Goal: Check status: Check status

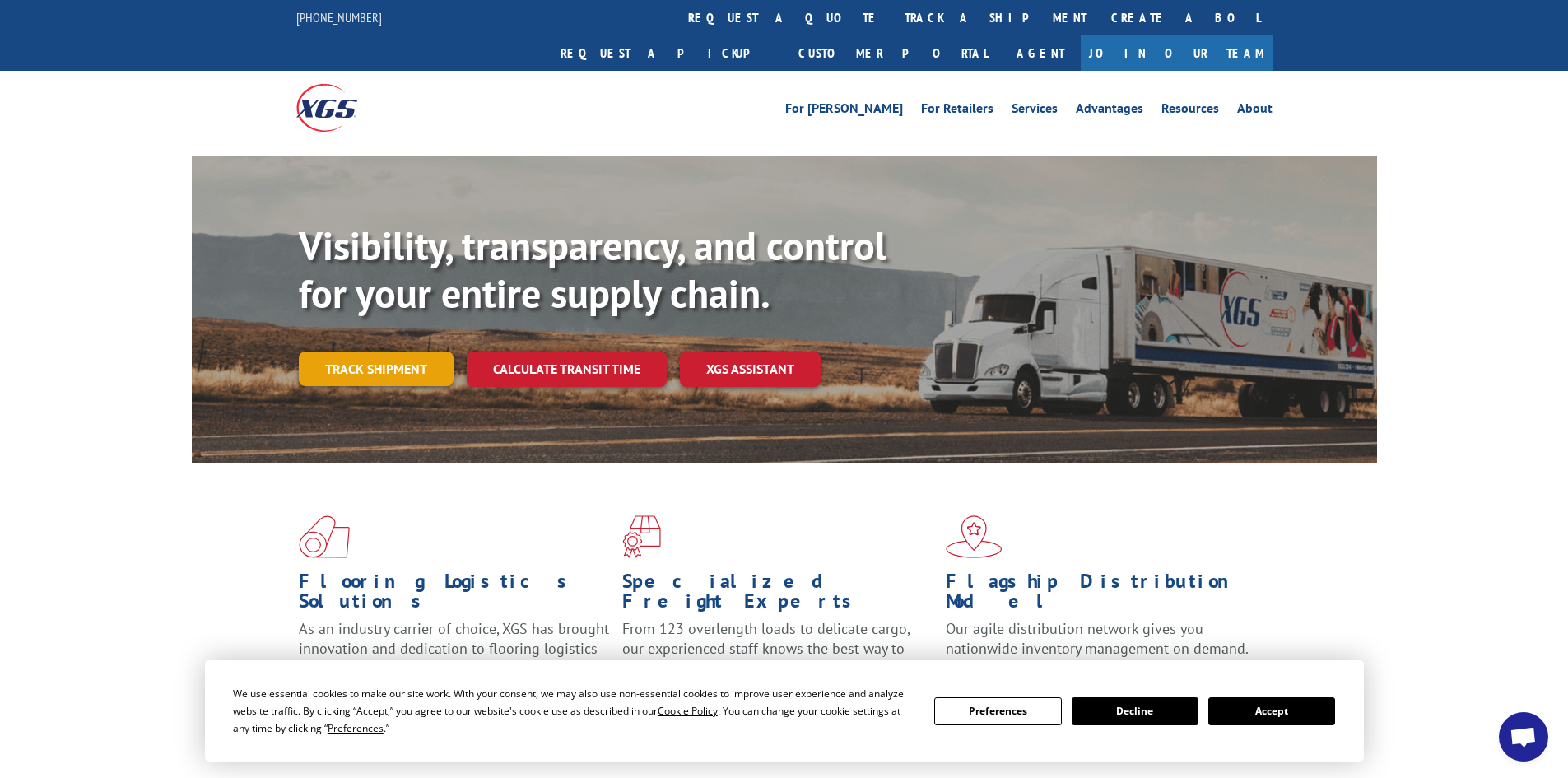
click at [394, 351] on link "Track shipment" at bounding box center [375, 368] width 155 height 34
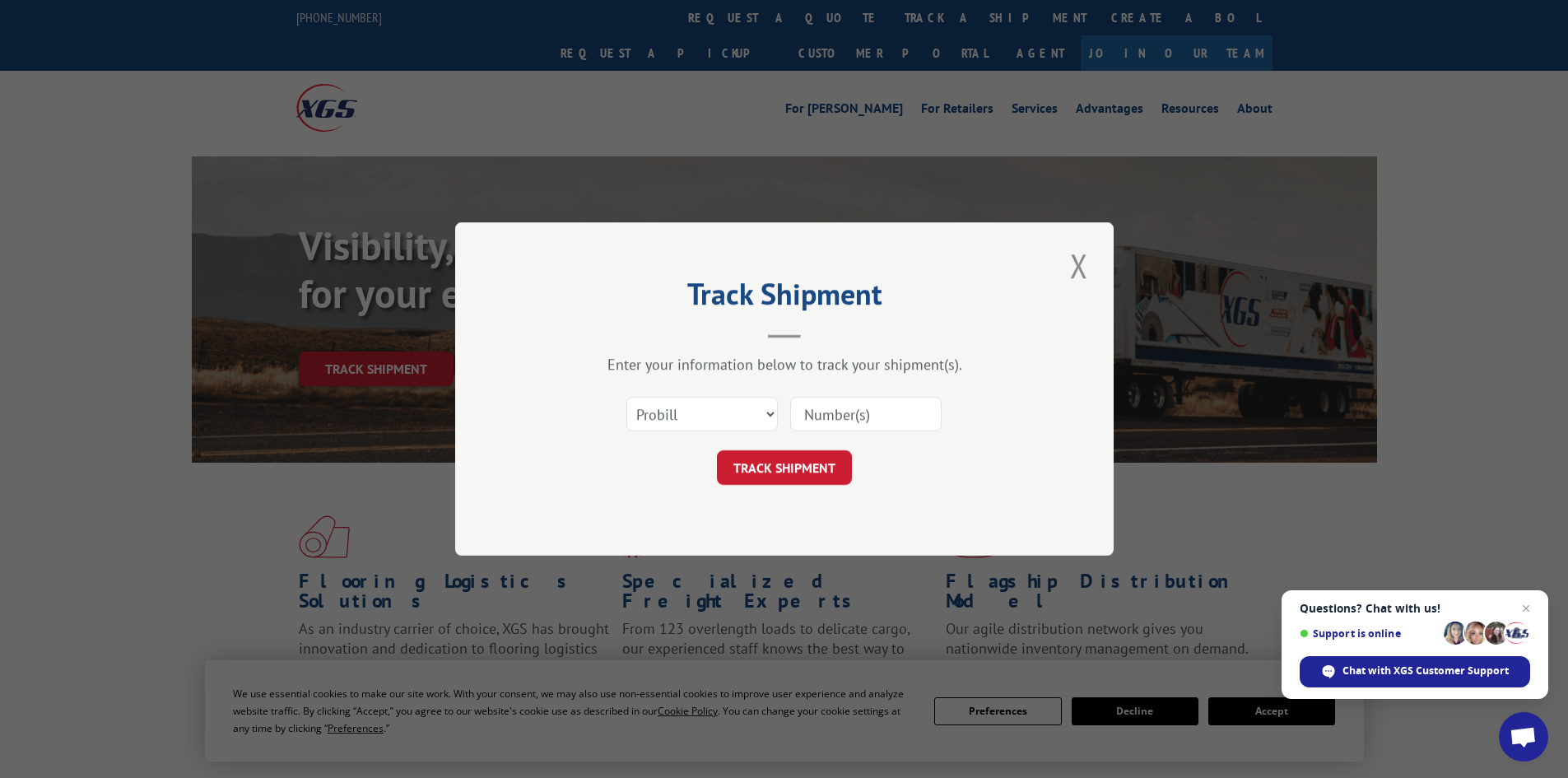
paste input "2819722"
type input "2819722"
click at [790, 473] on button "TRACK SHIPMENT" at bounding box center [785, 467] width 135 height 34
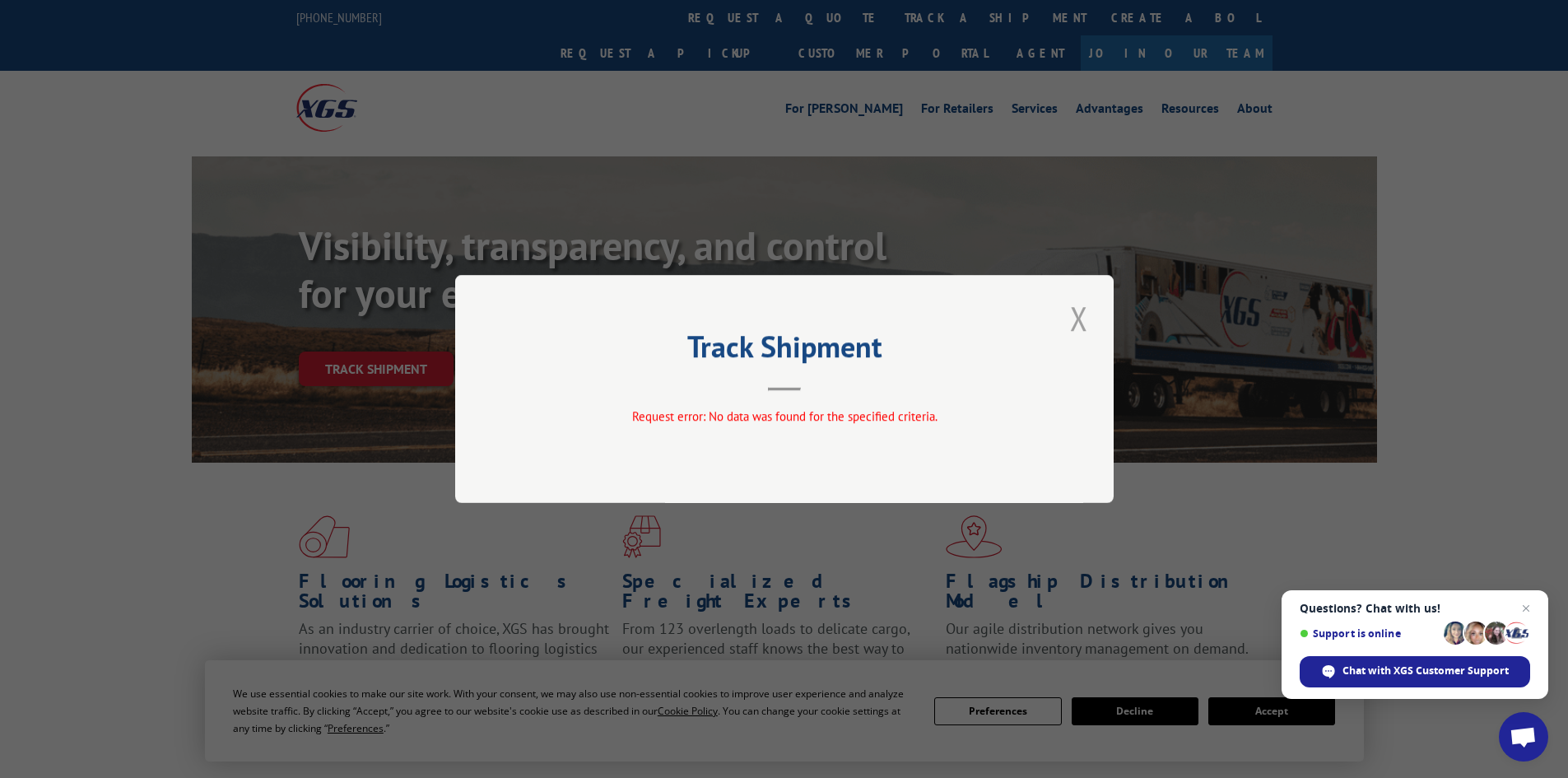
click at [1085, 323] on button "Close modal" at bounding box center [1079, 318] width 28 height 45
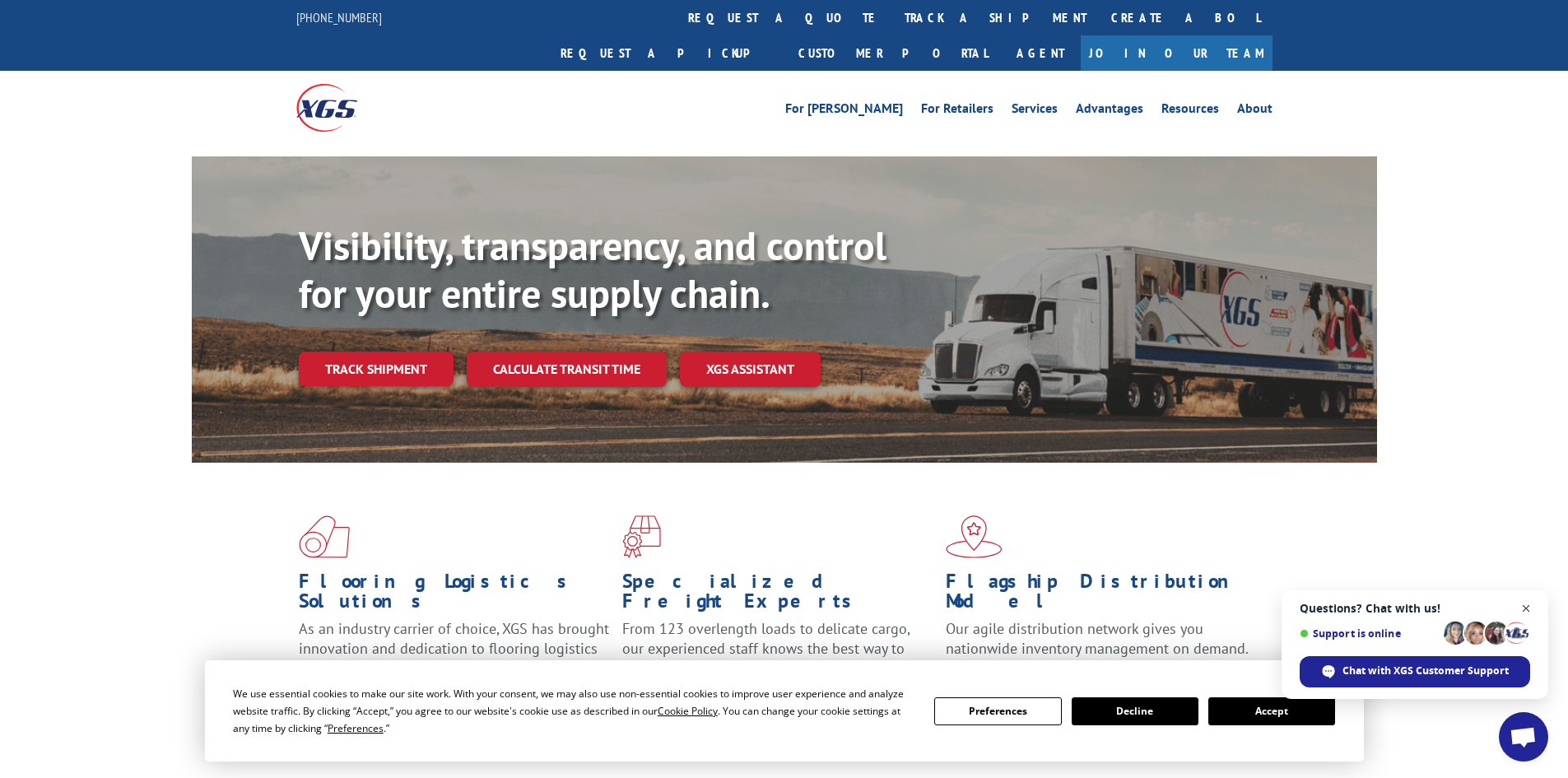
click at [1525, 607] on span "Open chat" at bounding box center [1526, 609] width 20 height 20
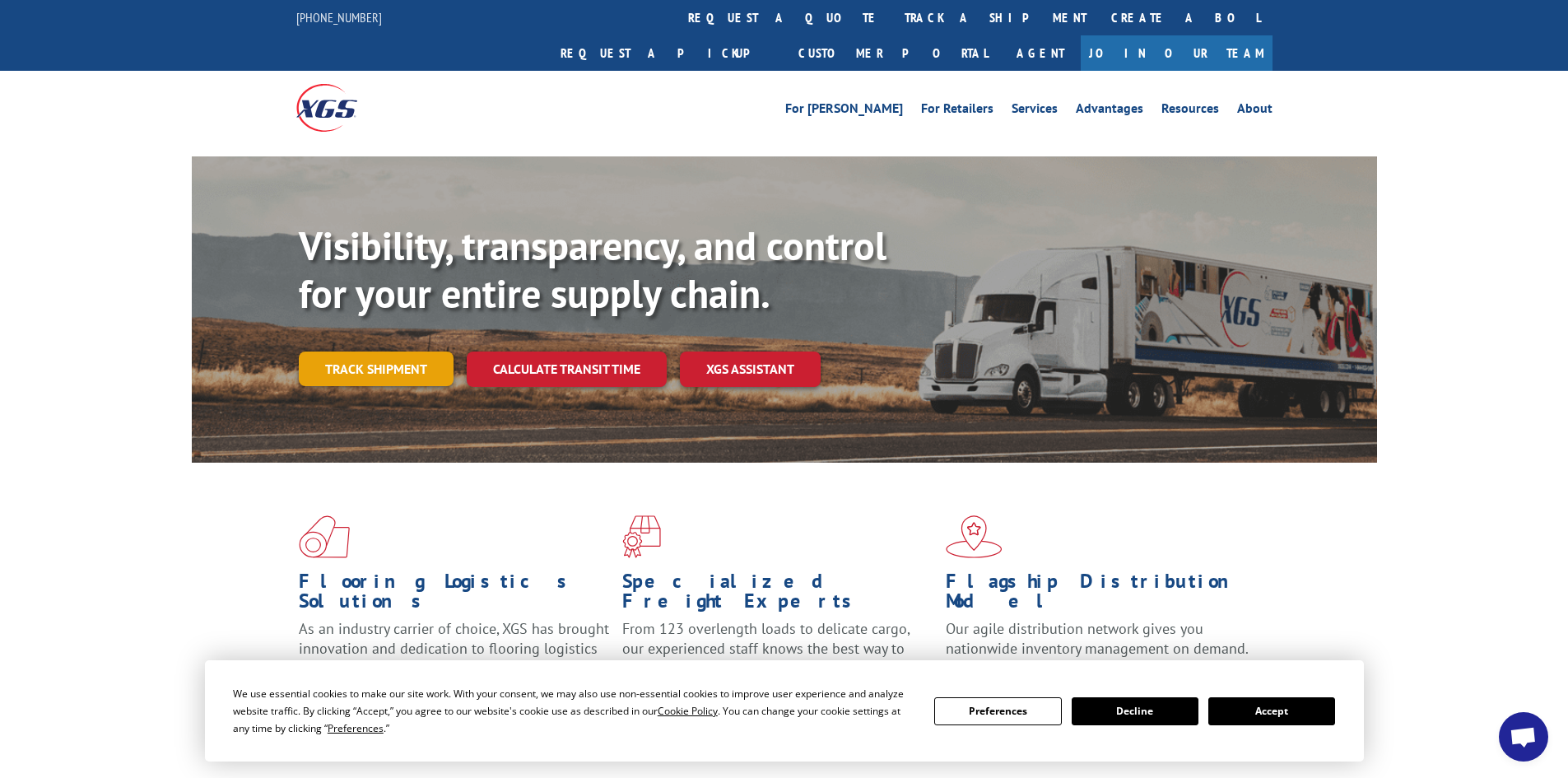
click at [386, 351] on link "Track shipment" at bounding box center [375, 368] width 155 height 34
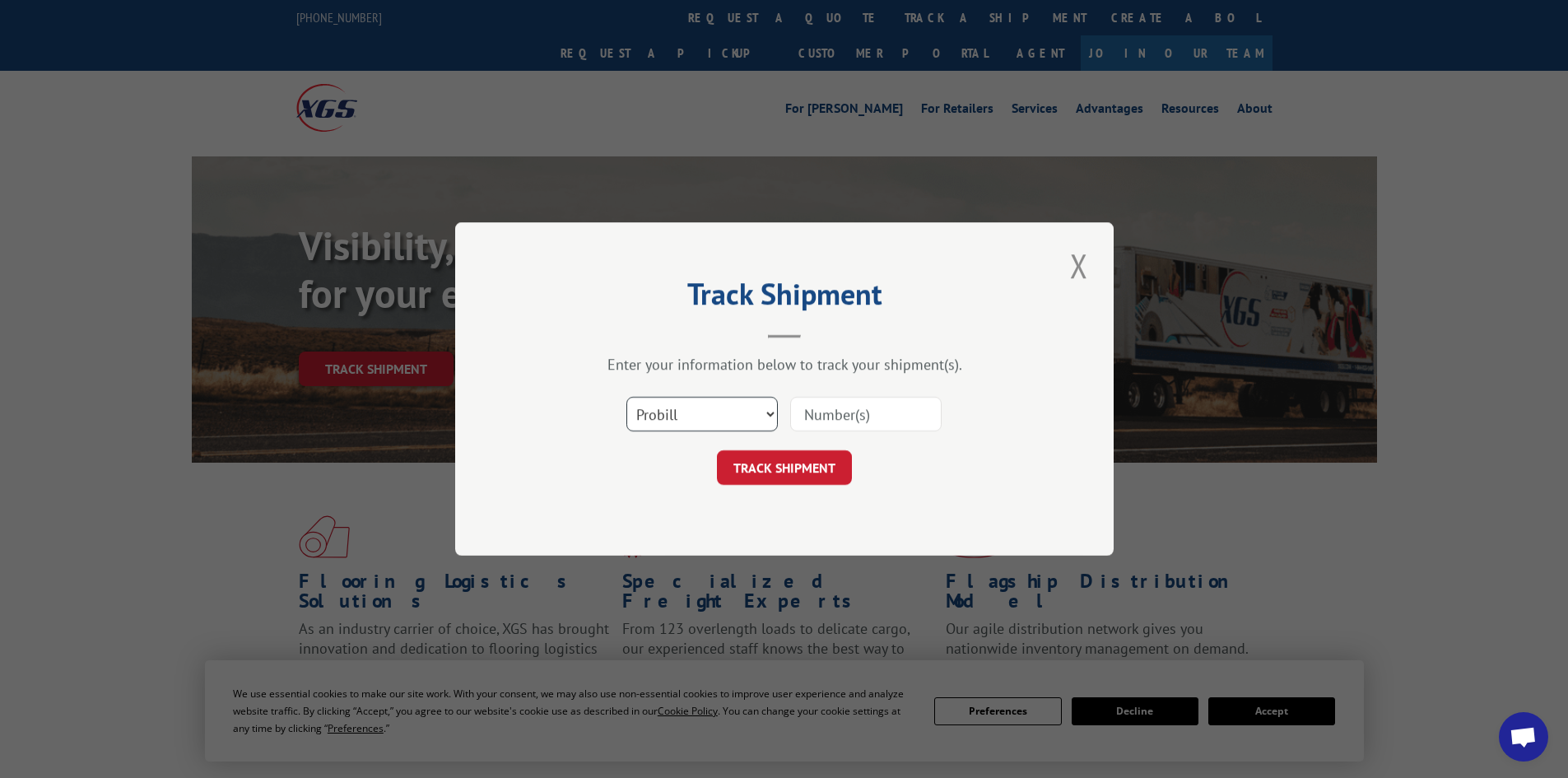
click at [712, 422] on select "Select category... Probill BOL PO" at bounding box center [702, 414] width 151 height 34
select select "po"
click at [626, 397] on select "Select category... Probill BOL PO" at bounding box center [702, 414] width 151 height 34
click at [840, 412] on input at bounding box center [866, 414] width 151 height 34
paste input "11511993"
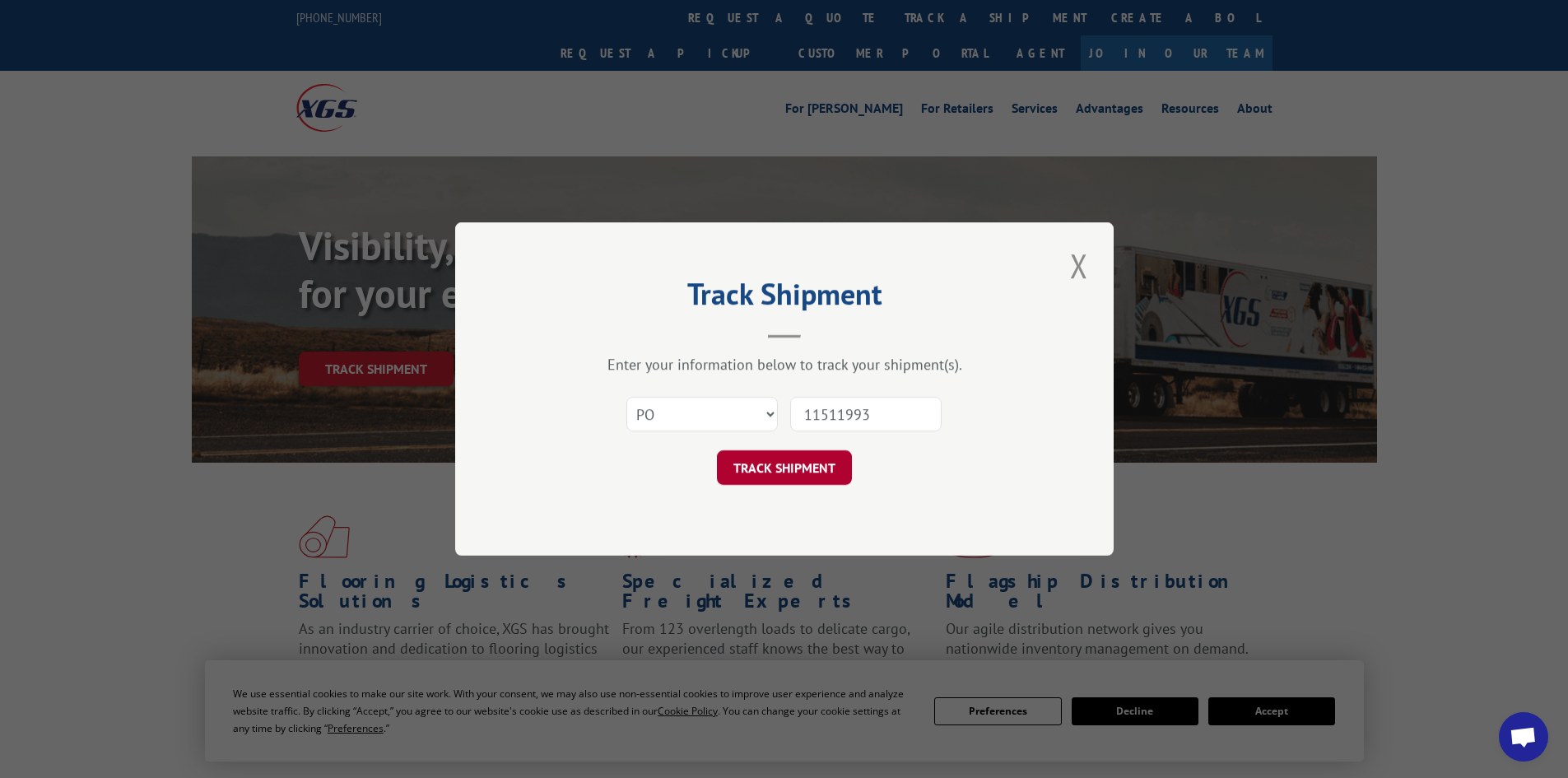
type input "11511993"
click at [782, 469] on button "TRACK SHIPMENT" at bounding box center [785, 467] width 135 height 34
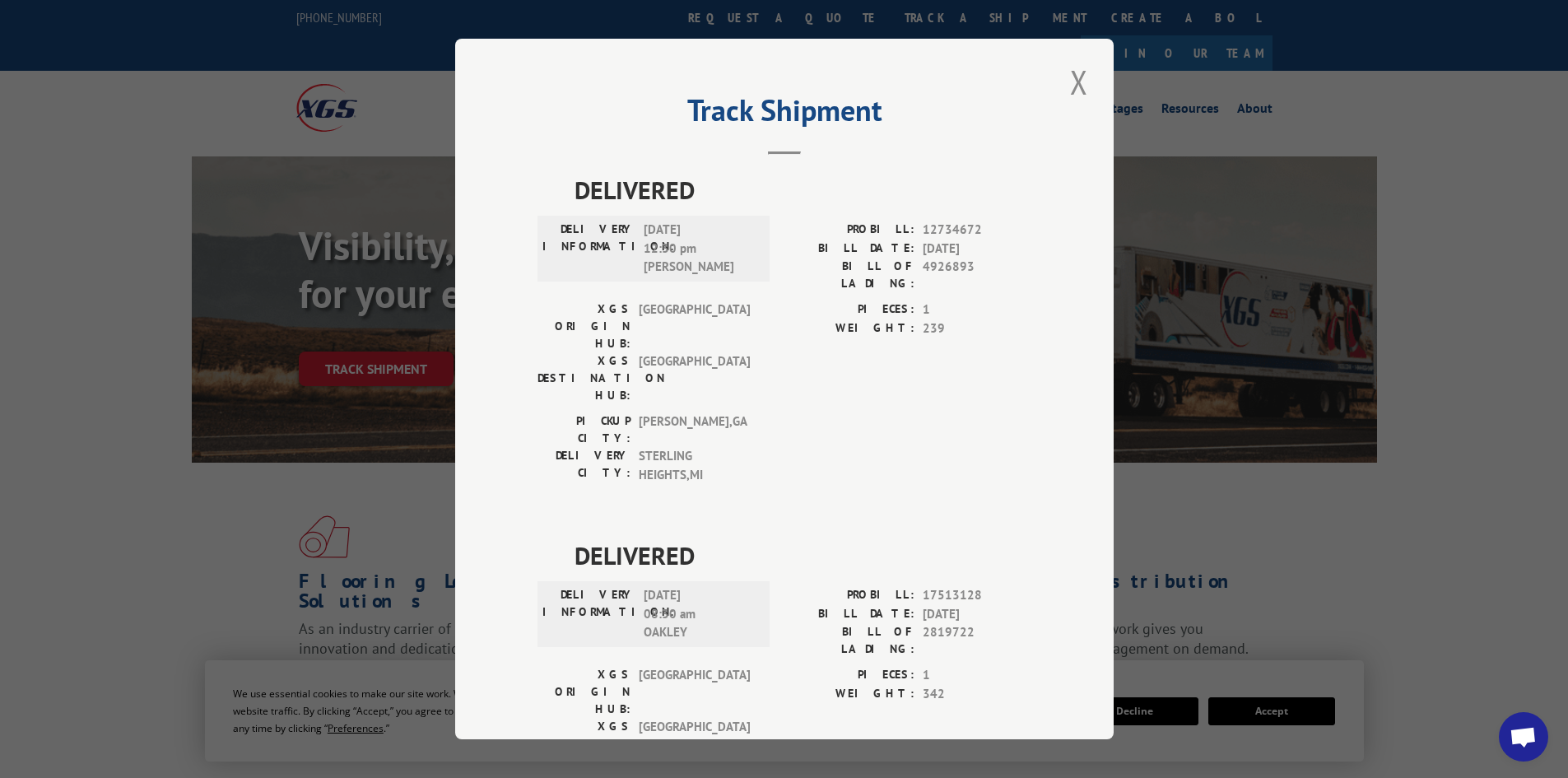
scroll to position [60, 0]
